Goal: Task Accomplishment & Management: Complete application form

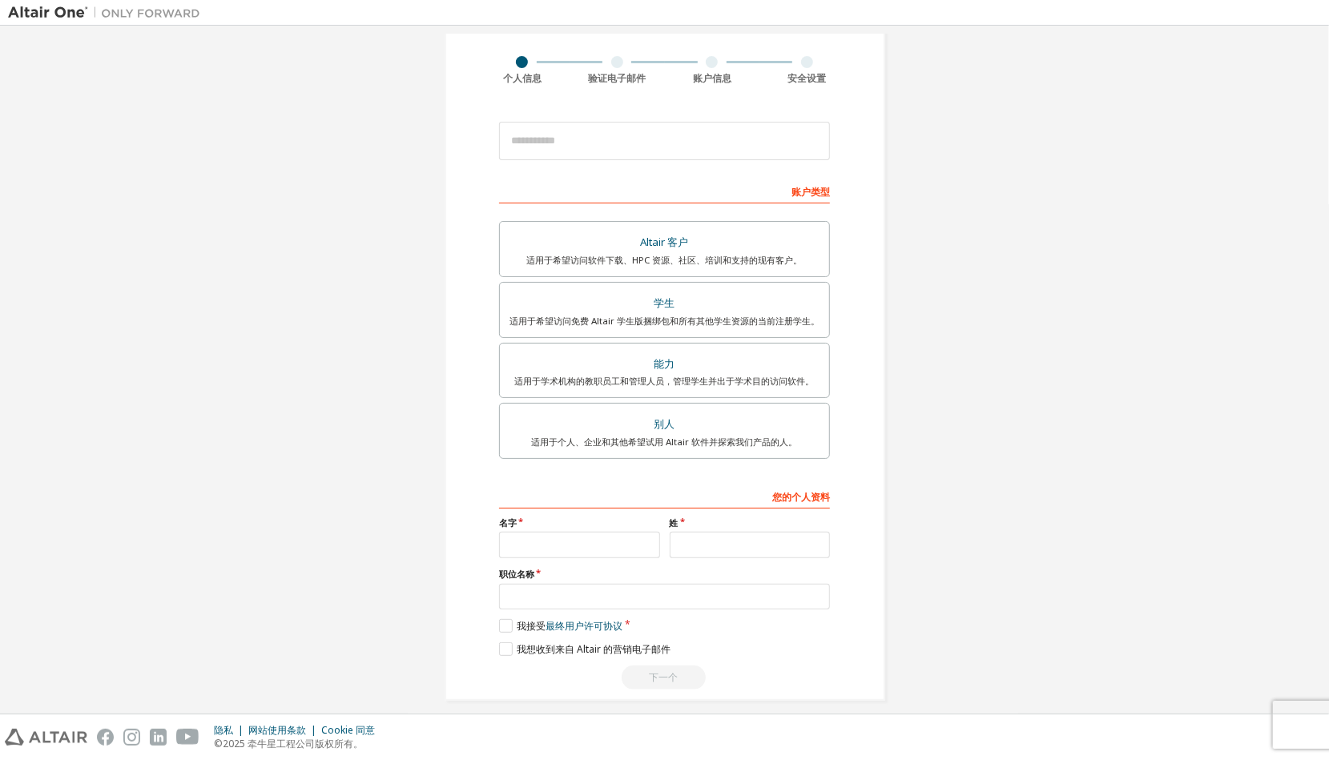
scroll to position [120, 0]
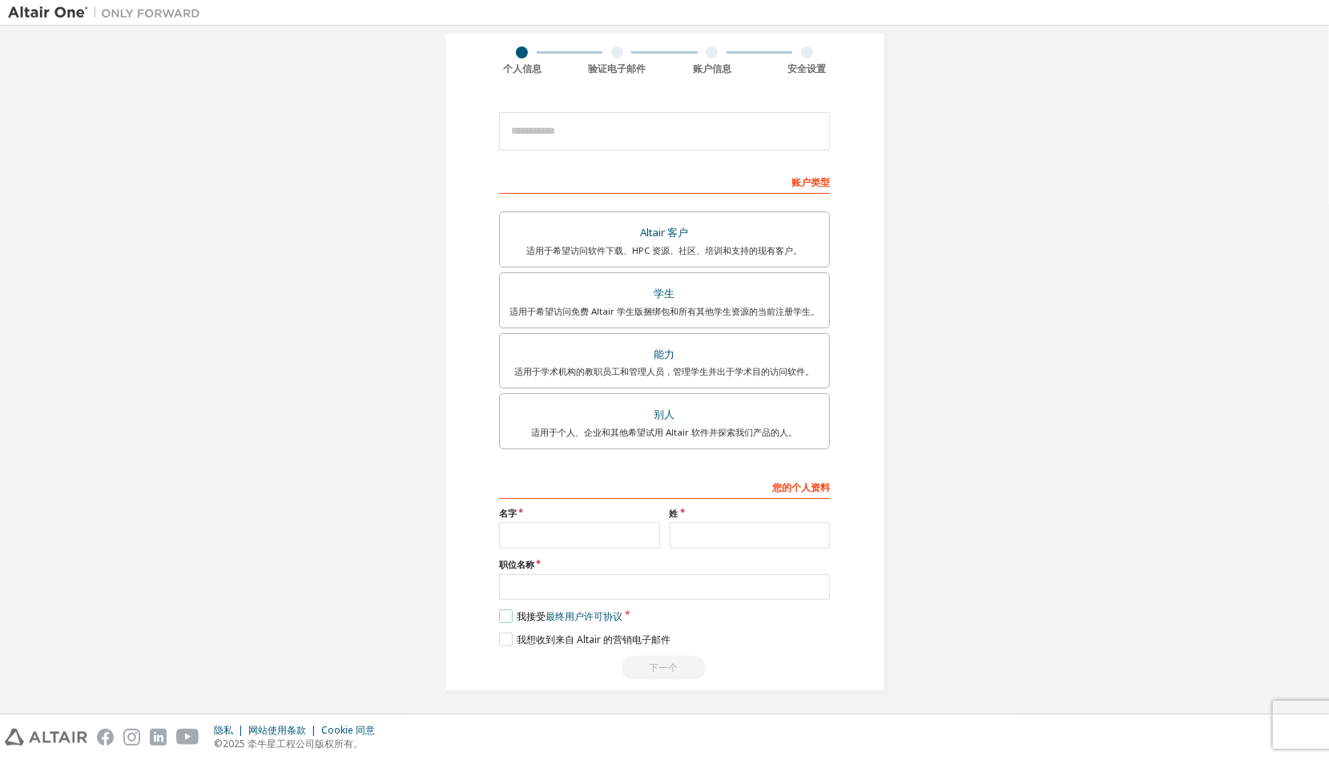
click at [501, 613] on label "我接受 最终用户许可协议" at bounding box center [560, 616] width 123 height 14
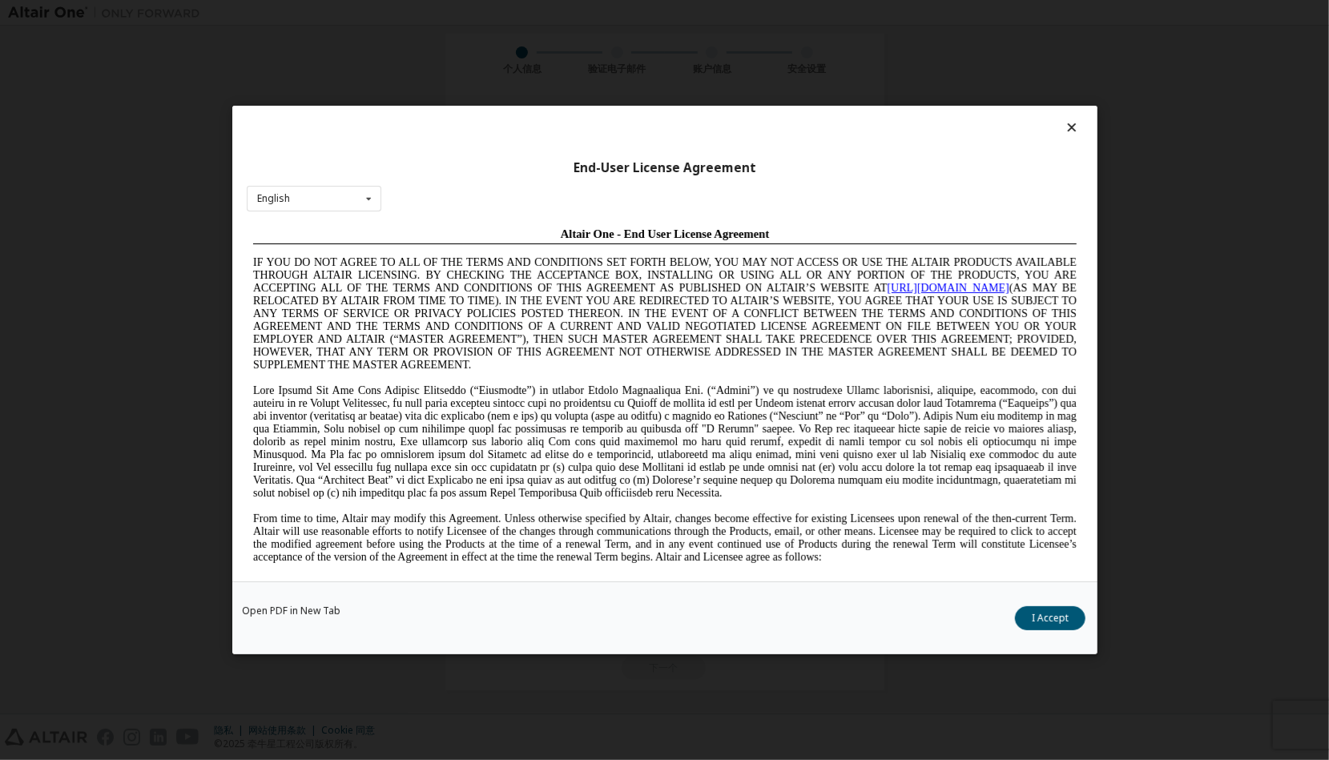
scroll to position [0, 0]
click at [314, 200] on div "英语 English Chinese French German Japanese Korean Portuguese" at bounding box center [314, 198] width 135 height 26
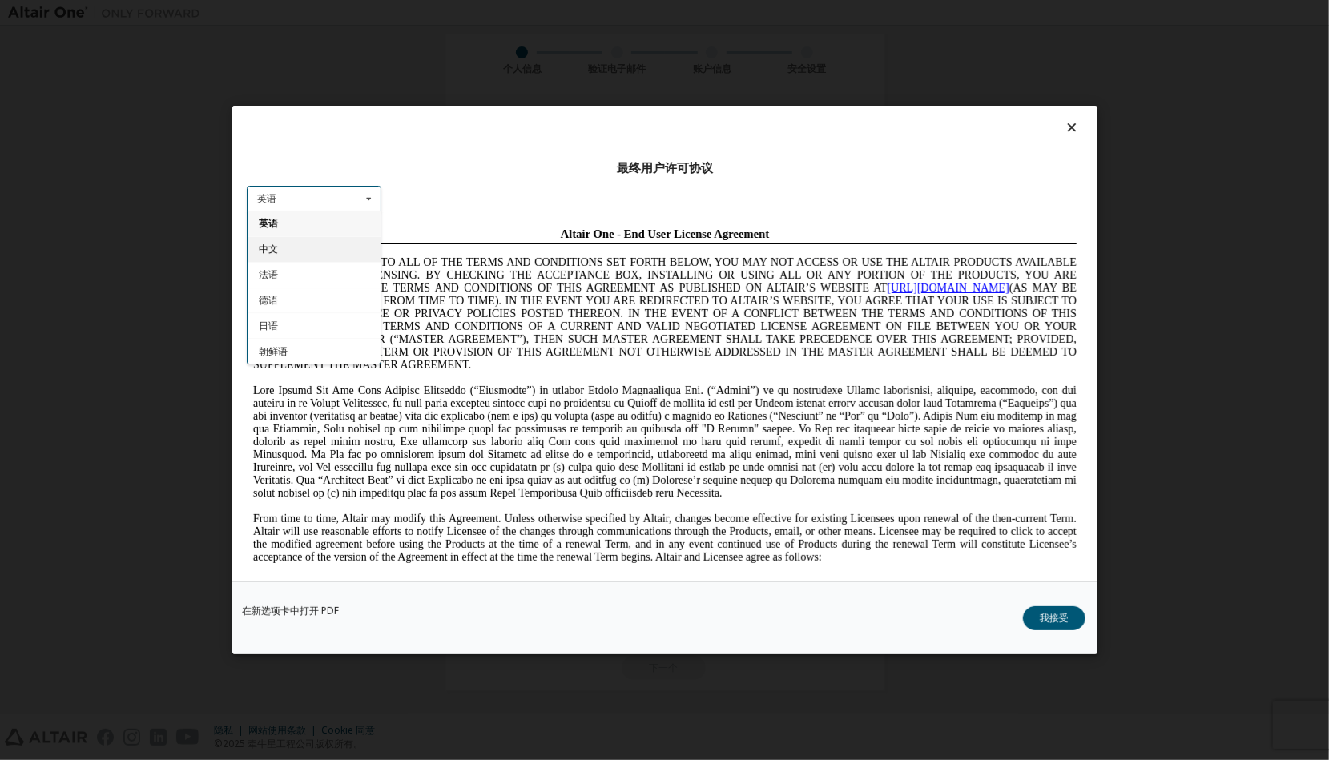
click at [301, 255] on div "中文" at bounding box center [313, 249] width 133 height 26
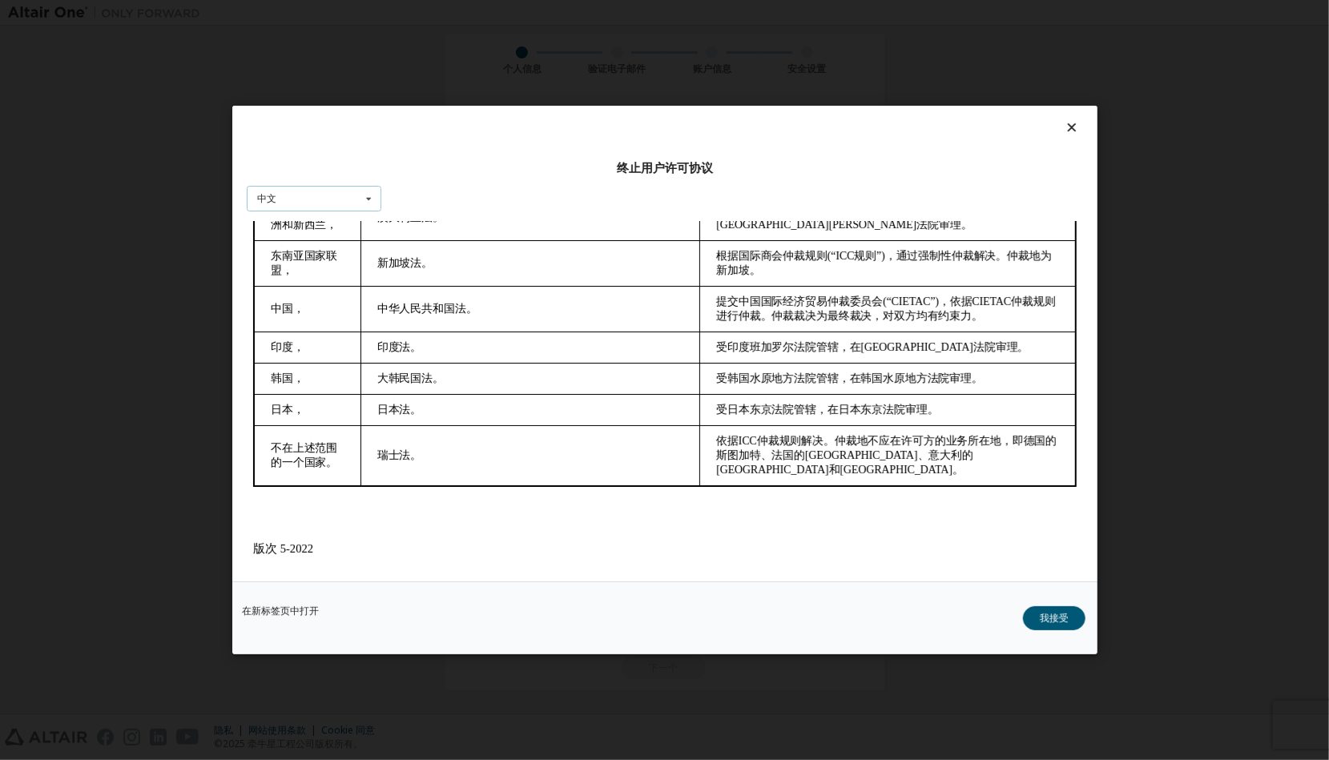
scroll to position [2928, 0]
click at [1040, 609] on button "我接受" at bounding box center [1054, 618] width 62 height 24
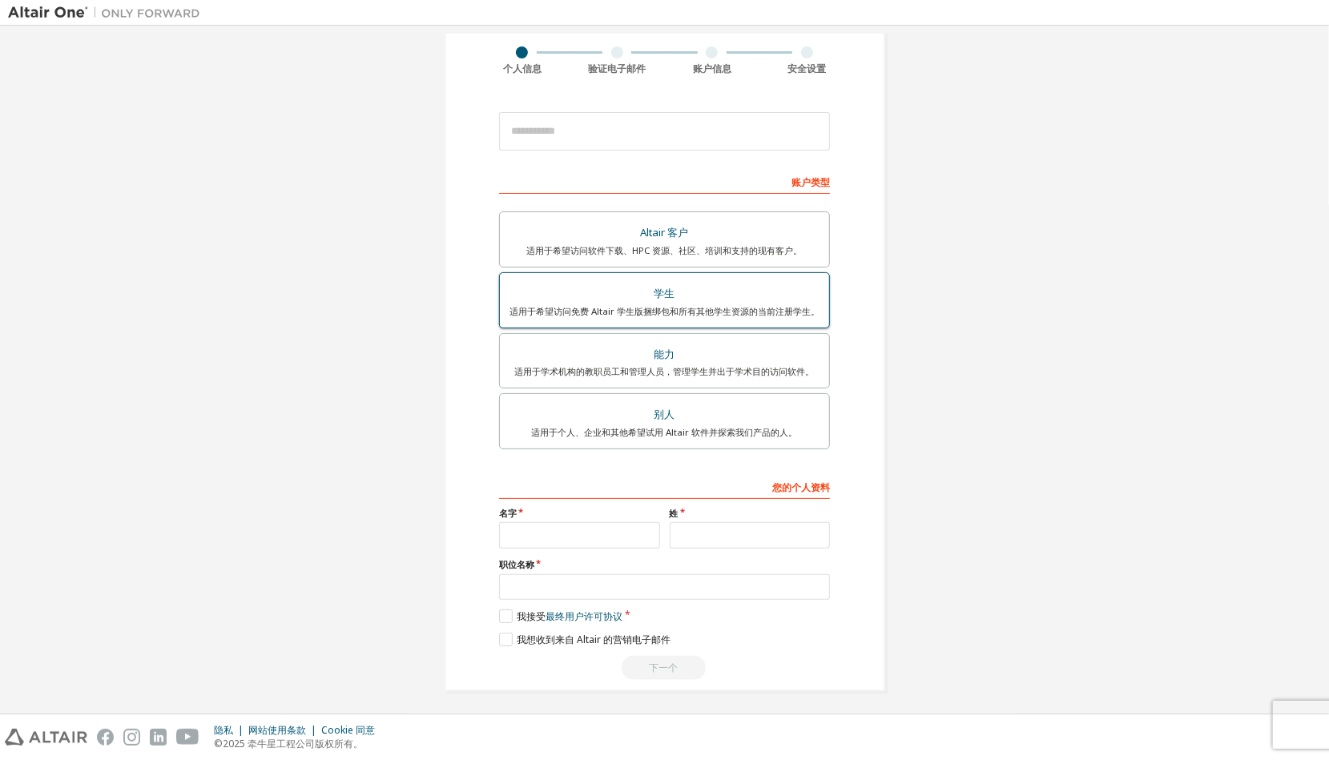
click at [681, 297] on div "学生" at bounding box center [664, 294] width 310 height 22
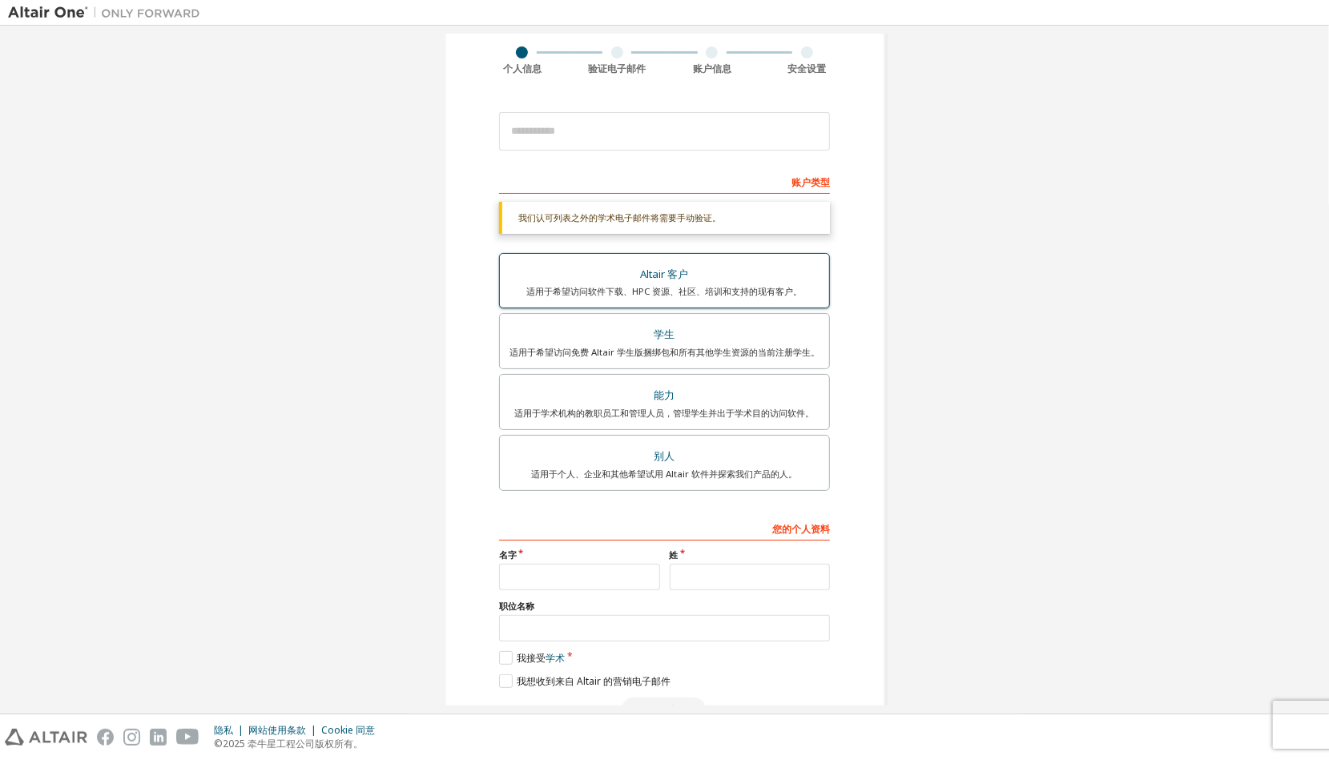
click at [686, 277] on div "Altair 客户" at bounding box center [664, 274] width 310 height 22
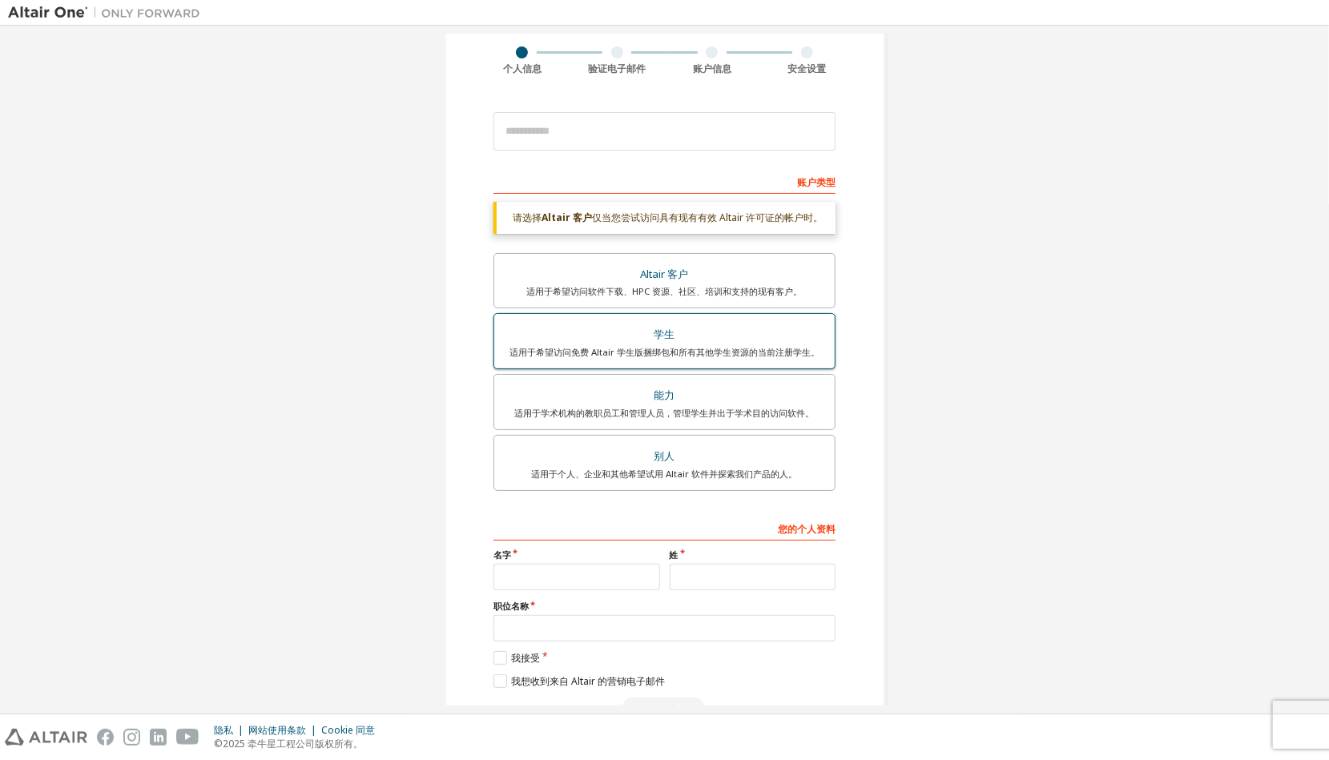
click at [665, 335] on div "学生" at bounding box center [664, 335] width 321 height 22
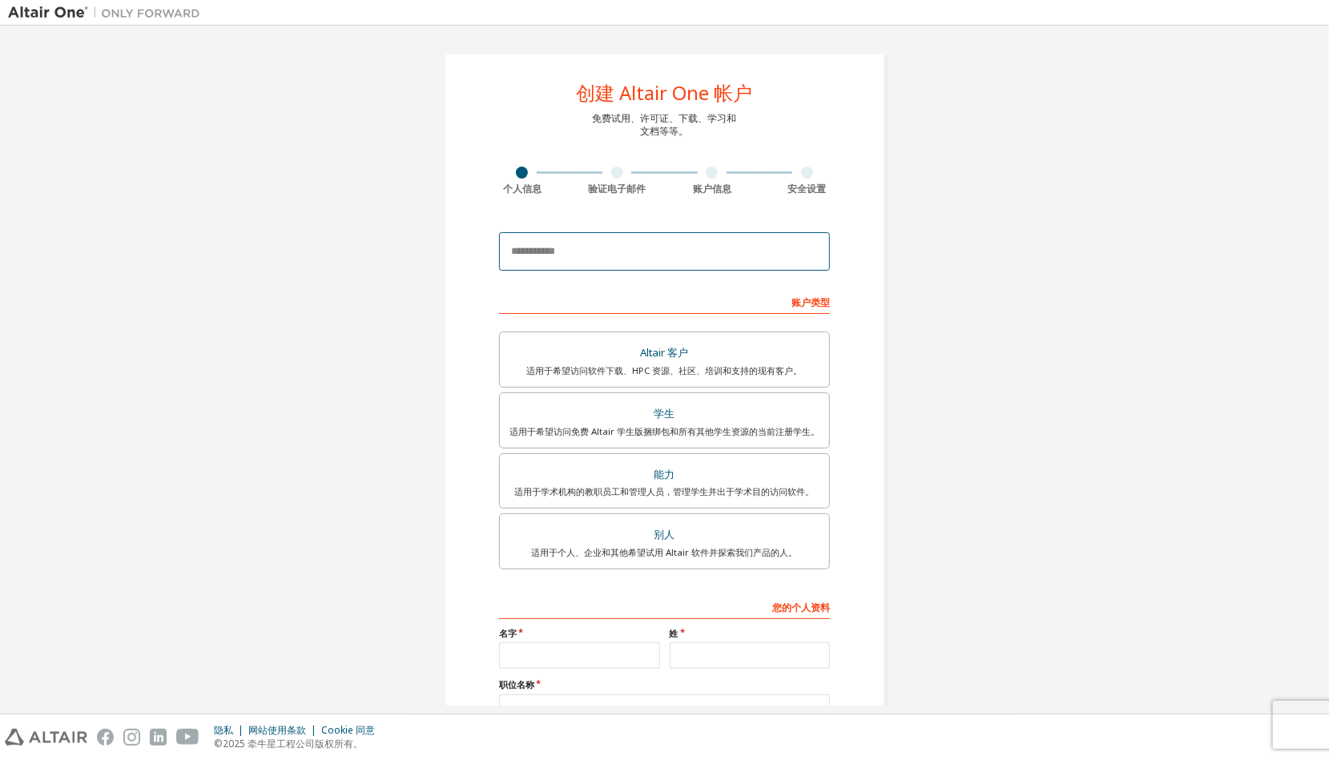
click at [618, 256] on input "email" at bounding box center [664, 251] width 331 height 38
type input "**********"
type input "*********"
click at [639, 364] on div "适用于希望访问软件下载、HPC 资源、社区、培训和支持的现有客户。" at bounding box center [664, 370] width 310 height 13
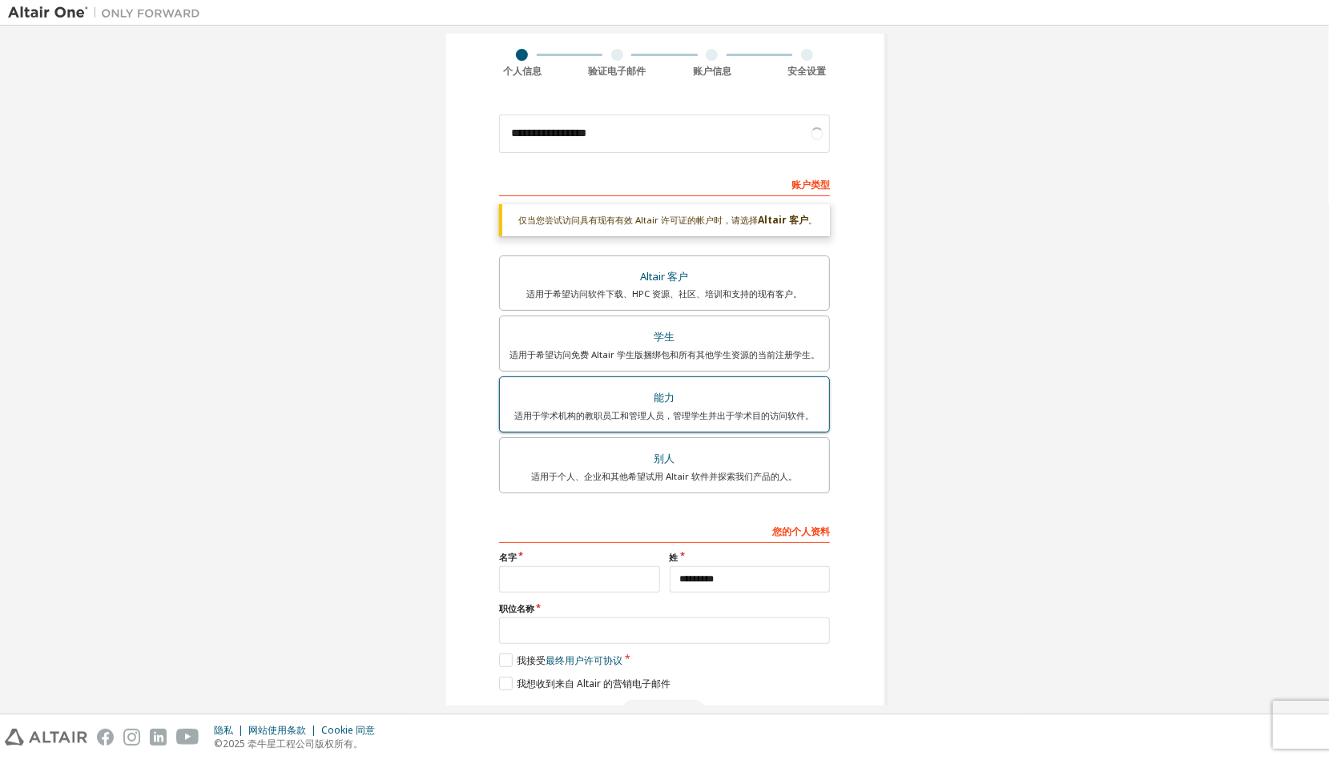
scroll to position [160, 0]
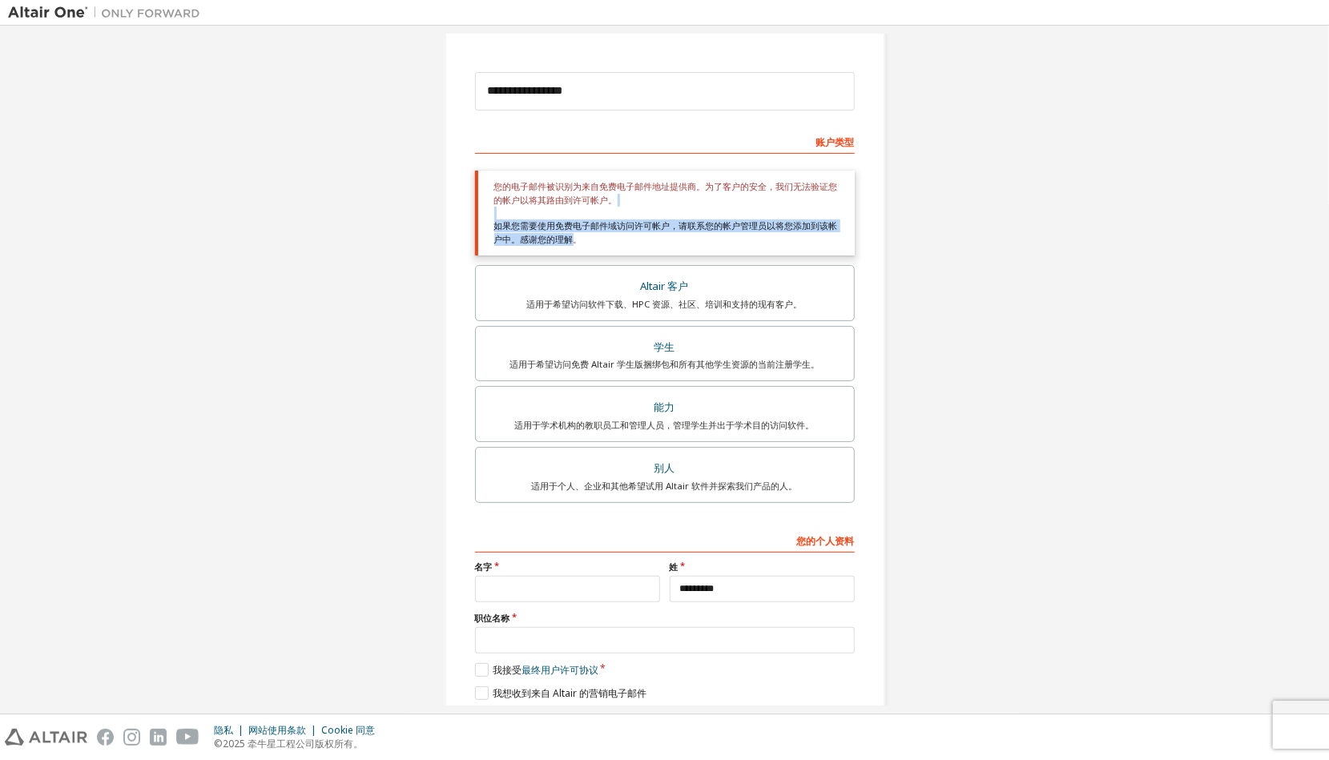
drag, startPoint x: 583, startPoint y: 233, endPoint x: 479, endPoint y: 218, distance: 105.2
click at [479, 218] on div "您的电子邮件被识别为来自免费电子邮件地址提供商。为了客户的安全，我们无法验证您的帐户以将其路由到许可帐户。 如果您需要使用免费电子邮件域访问许可帐户，请联系您…" at bounding box center [665, 213] width 380 height 84
drag, startPoint x: 479, startPoint y: 218, endPoint x: 658, endPoint y: 203, distance: 180.0
click at [658, 203] on div "您的电子邮件被识别为来自免费电子邮件地址提供商。为了客户的安全，我们无法验证您的帐户以将其路由到许可帐户。 如果您需要使用免费电子邮件域访问许可帐户，请联系您…" at bounding box center [665, 213] width 380 height 84
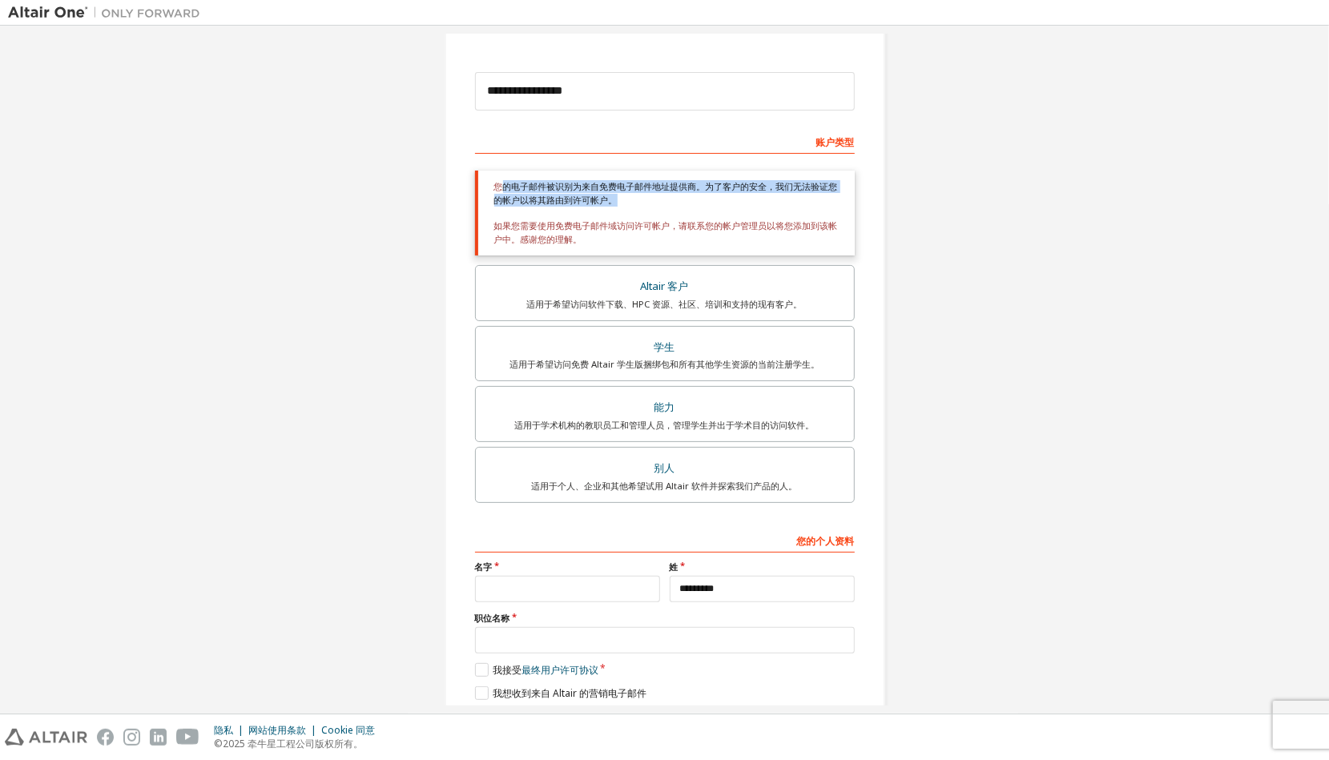
drag, startPoint x: 495, startPoint y: 182, endPoint x: 655, endPoint y: 198, distance: 161.0
click at [655, 198] on div "您的电子邮件被识别为来自免费电子邮件地址提供商。为了客户的安全，我们无法验证您的帐户以将其路由到许可帐户。 如果您需要使用免费电子邮件域访问许可帐户，请联系您…" at bounding box center [665, 213] width 380 height 84
drag, startPoint x: 655, startPoint y: 198, endPoint x: 582, endPoint y: 233, distance: 80.9
click at [582, 233] on div "您的电子邮件被识别为来自免费电子邮件地址提供商。为了客户的安全，我们无法验证您的帐户以将其路由到许可帐户。 如果您需要使用免费电子邮件域访问许可帐户，请联系您…" at bounding box center [665, 213] width 380 height 84
drag, startPoint x: 537, startPoint y: 199, endPoint x: 588, endPoint y: 199, distance: 51.3
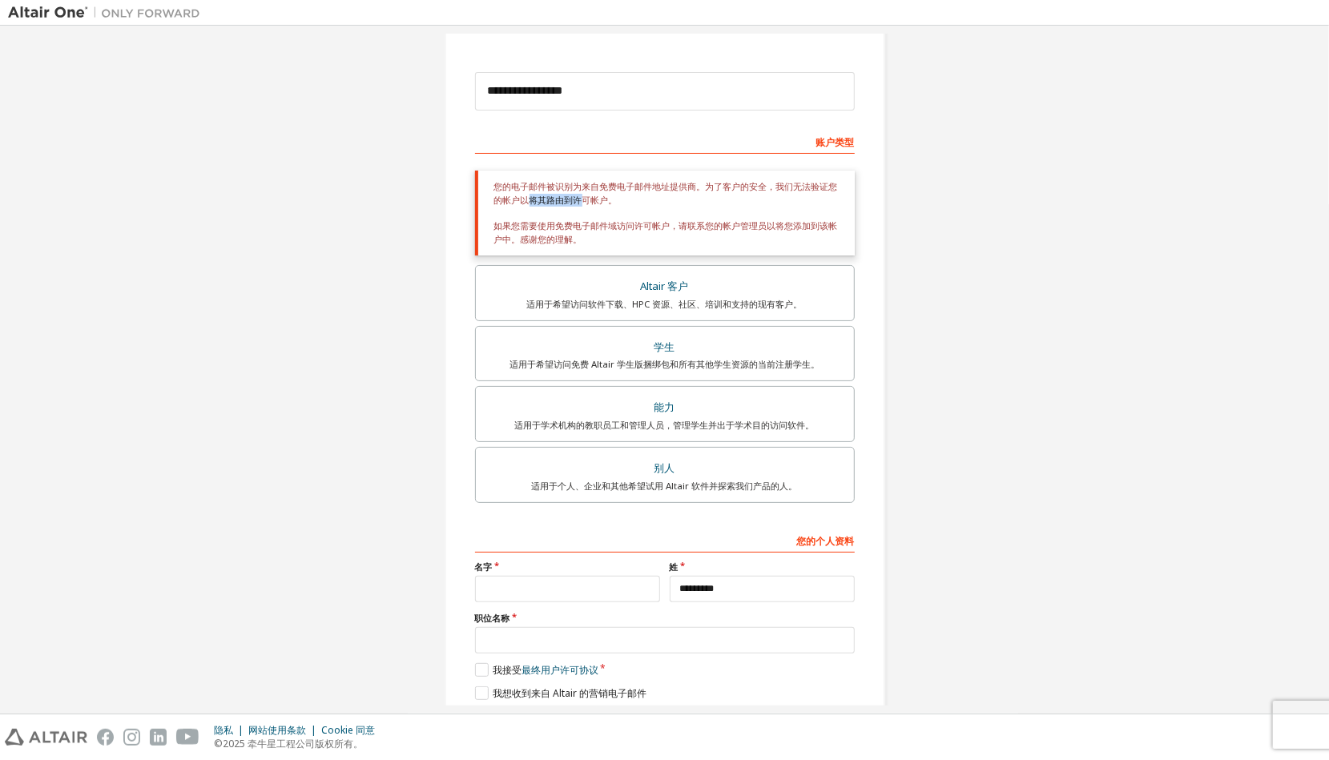
click at [588, 199] on div "您的电子邮件被识别为来自免费电子邮件地址提供商。为了客户的安全，我们无法验证您的帐户以将其路由到许可帐户。 如果您需要使用免费电子邮件域访问许可帐户，请联系您…" at bounding box center [665, 213] width 380 height 84
drag, startPoint x: 588, startPoint y: 199, endPoint x: 496, endPoint y: 219, distance: 93.5
click at [496, 219] on div "您的电子邮件被识别为来自免费电子邮件地址提供商。为了客户的安全，我们无法验证您的帐户以将其路由到许可帐户。 如果您需要使用免费电子邮件域访问许可帐户，请联系您…" at bounding box center [665, 213] width 380 height 84
drag, startPoint x: 496, startPoint y: 219, endPoint x: 567, endPoint y: 226, distance: 70.8
click at [567, 226] on div "您的电子邮件被识别为来自免费电子邮件地址提供商。为了客户的安全，我们无法验证您的帐户以将其路由到许可帐户。 如果您需要使用免费电子邮件域访问许可帐户，请联系您…" at bounding box center [665, 213] width 380 height 84
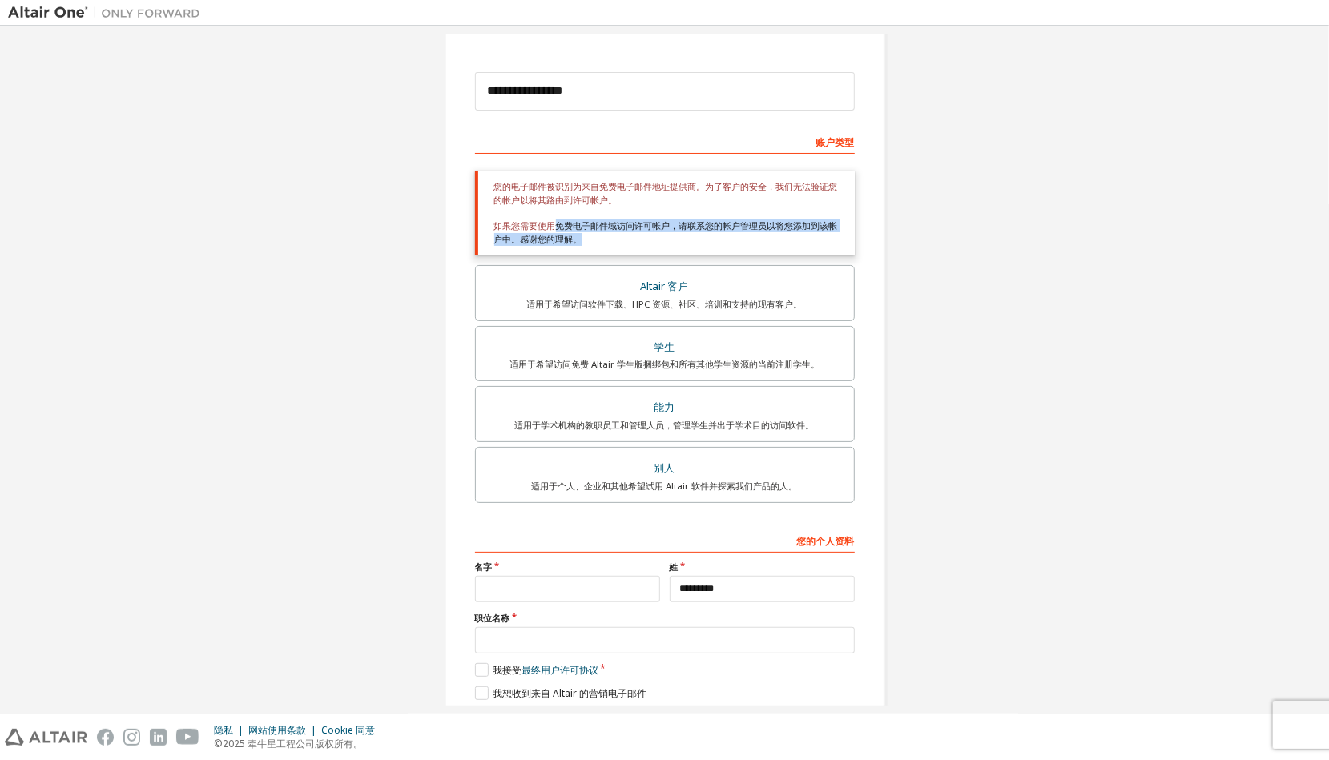
drag, startPoint x: 550, startPoint y: 222, endPoint x: 631, endPoint y: 234, distance: 81.8
click at [631, 234] on div "您的电子邮件被识别为来自免费电子邮件地址提供商。为了客户的安全，我们无法验证您的帐户以将其路由到许可帐户。 如果您需要使用免费电子邮件域访问许可帐户，请联系您…" at bounding box center [665, 213] width 380 height 84
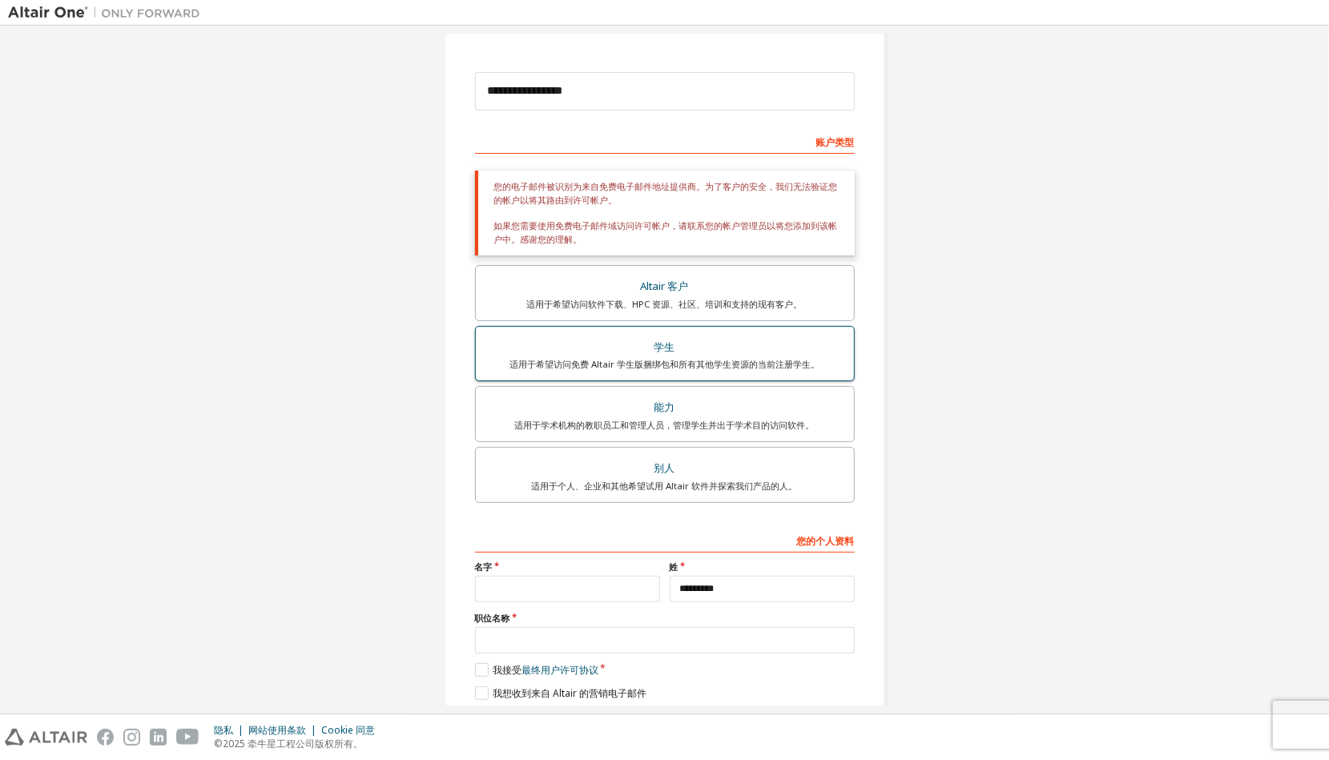
click at [617, 350] on div "学生" at bounding box center [664, 347] width 359 height 22
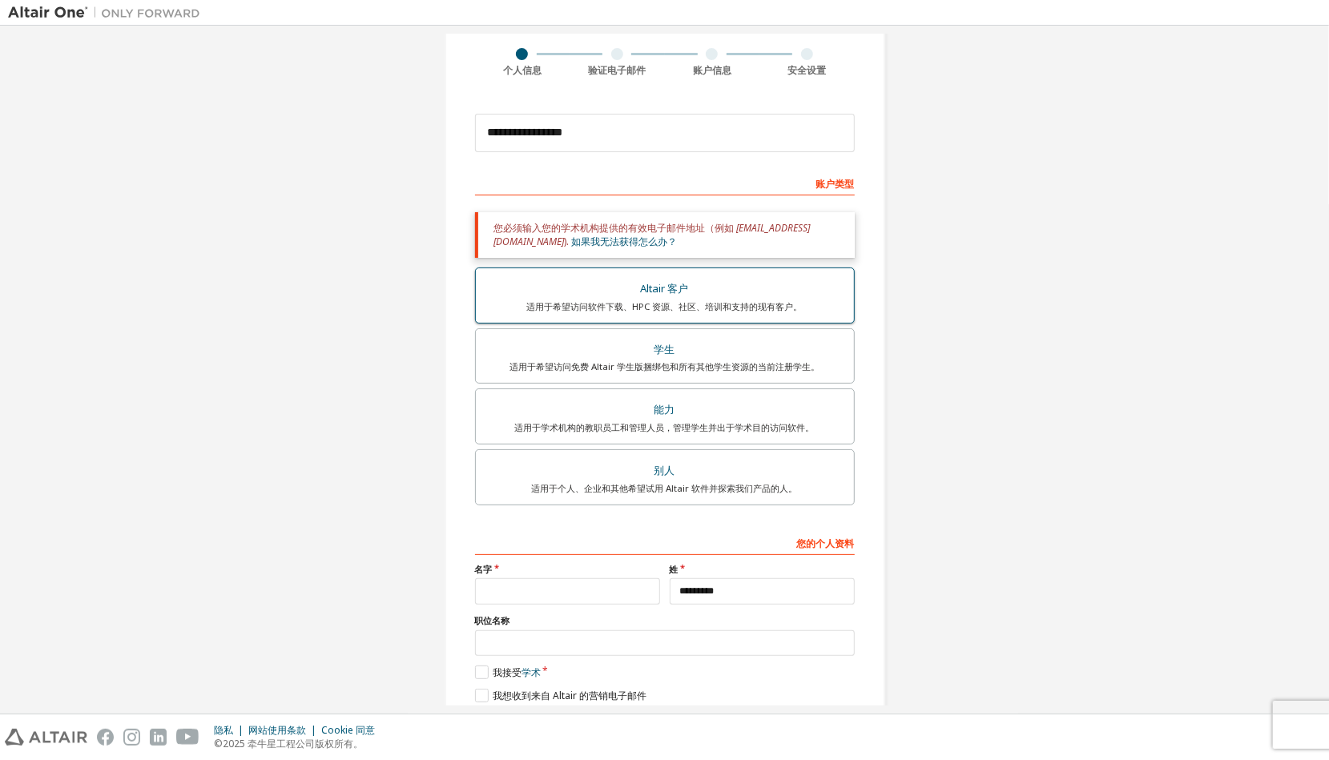
scroll to position [0, 0]
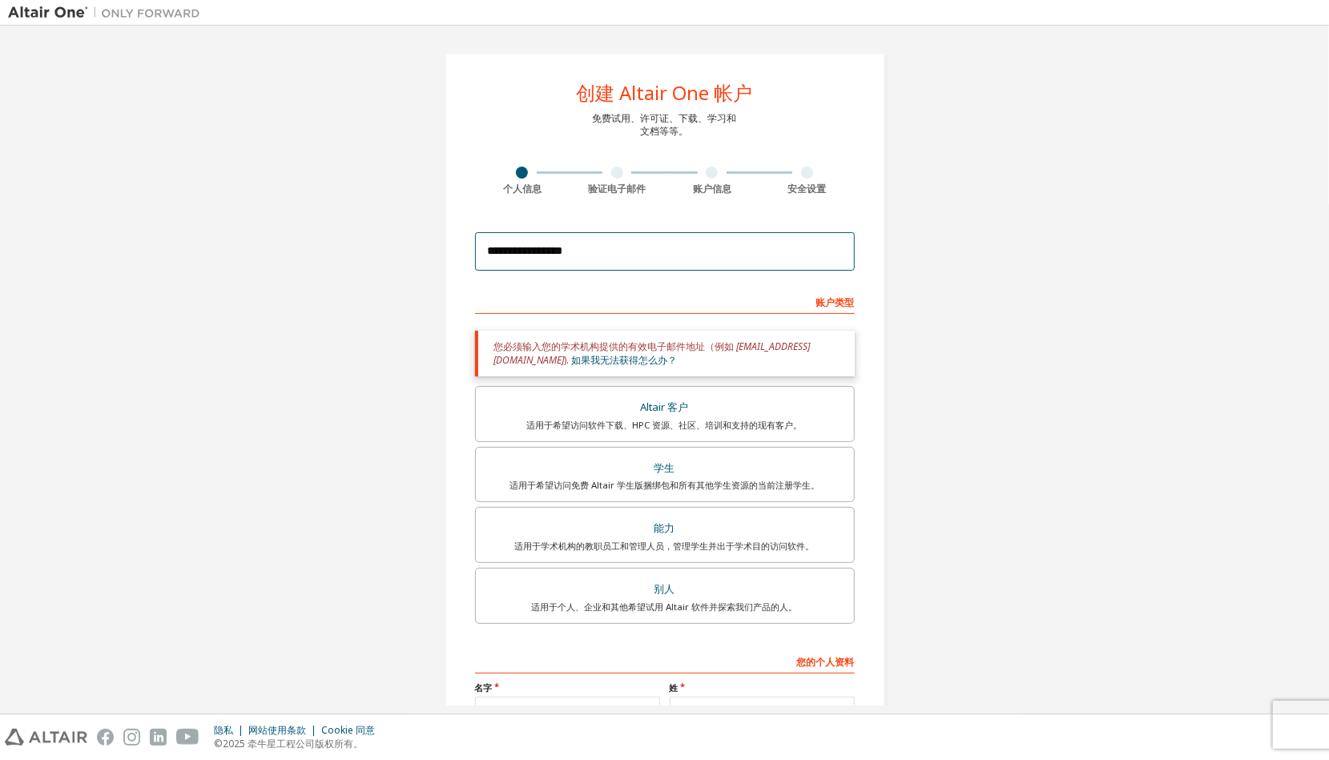
drag, startPoint x: 605, startPoint y: 252, endPoint x: 476, endPoint y: 255, distance: 128.9
click at [476, 255] on input "**********" at bounding box center [665, 251] width 380 height 38
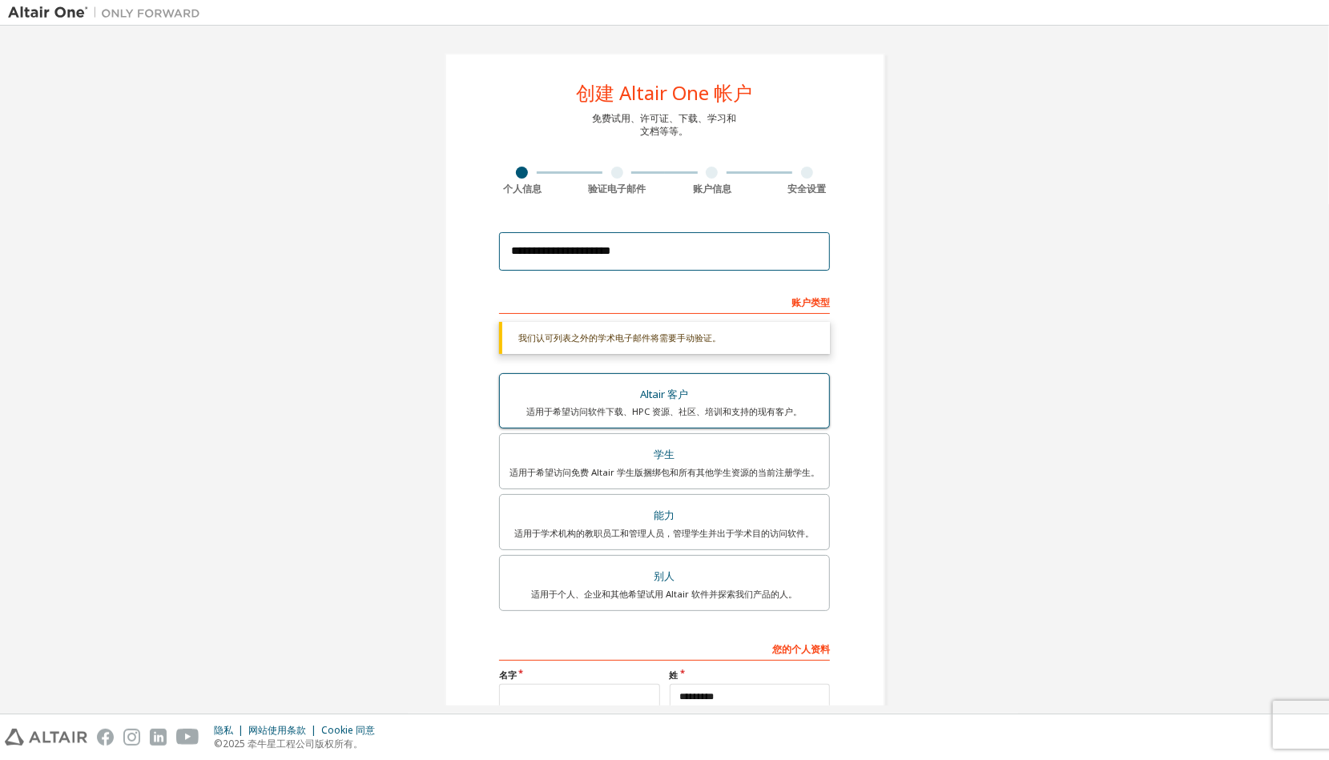
type input "**********"
click at [701, 385] on div "Altair 客户" at bounding box center [664, 395] width 310 height 22
